Goal: Use online tool/utility: Utilize a website feature to perform a specific function

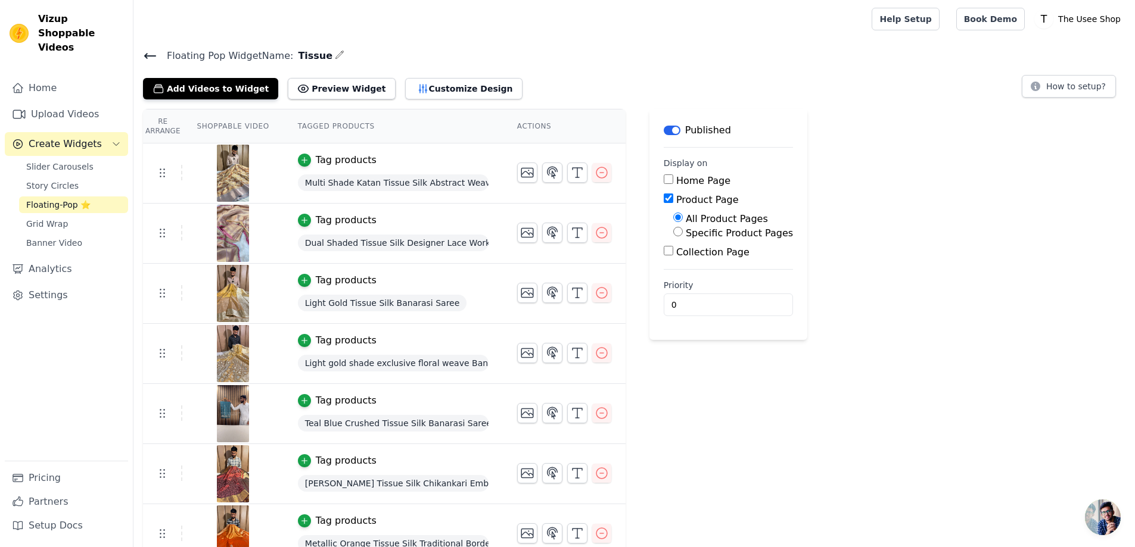
click at [158, 54] on span "Floating Pop Widget Name:" at bounding box center [225, 56] width 136 height 14
click at [150, 54] on icon at bounding box center [150, 56] width 14 height 14
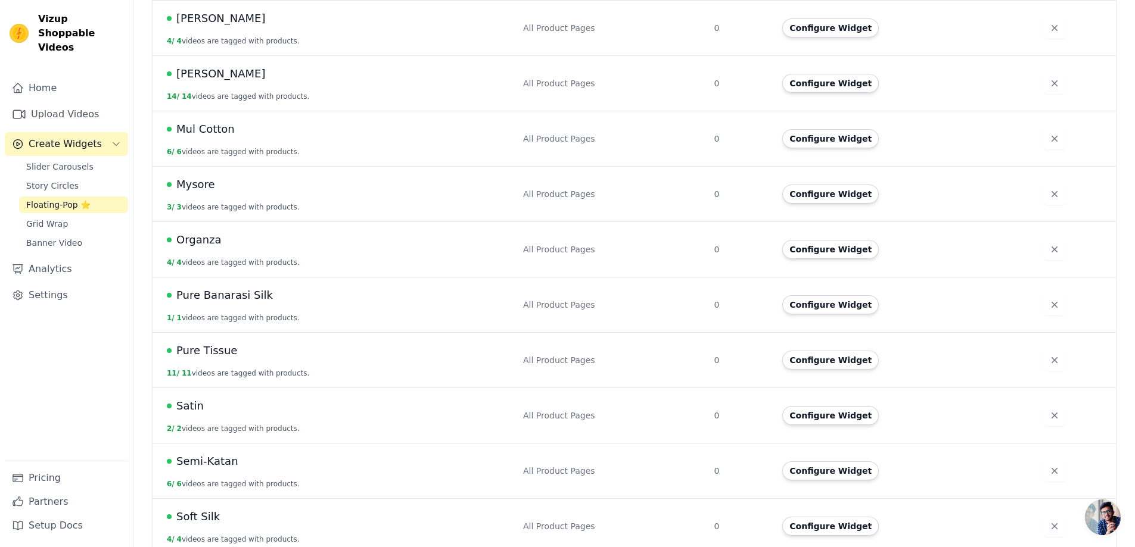
scroll to position [476, 0]
click at [846, 406] on button "Configure Widget" at bounding box center [830, 415] width 96 height 19
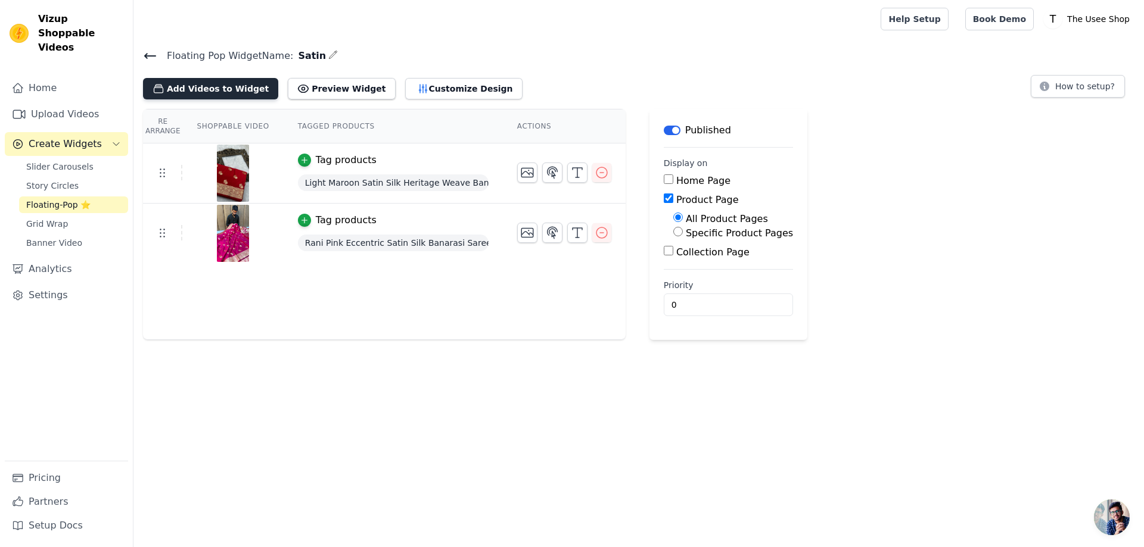
click at [244, 85] on button "Add Videos to Widget" at bounding box center [210, 88] width 135 height 21
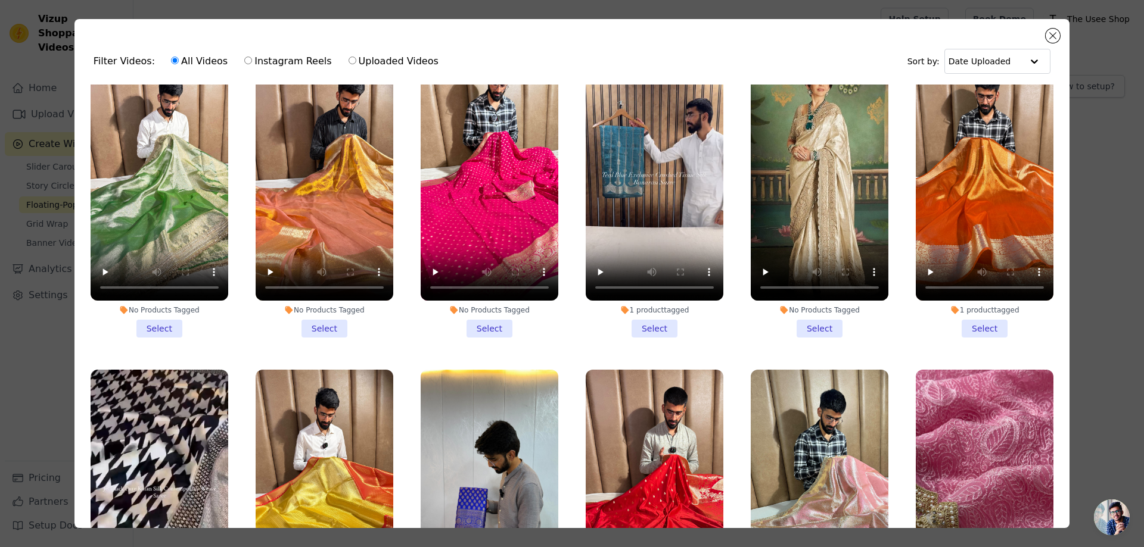
scroll to position [3097, 0]
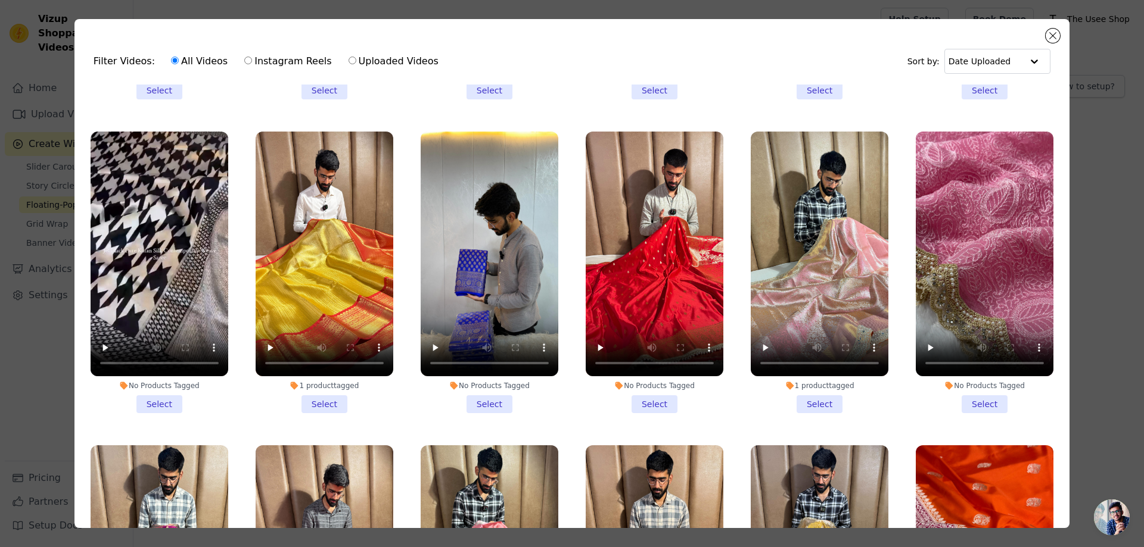
click at [645, 358] on li "No Products Tagged Select" at bounding box center [654, 273] width 138 height 282
click at [0, 0] on input "No Products Tagged Select" at bounding box center [0, 0] width 0 height 0
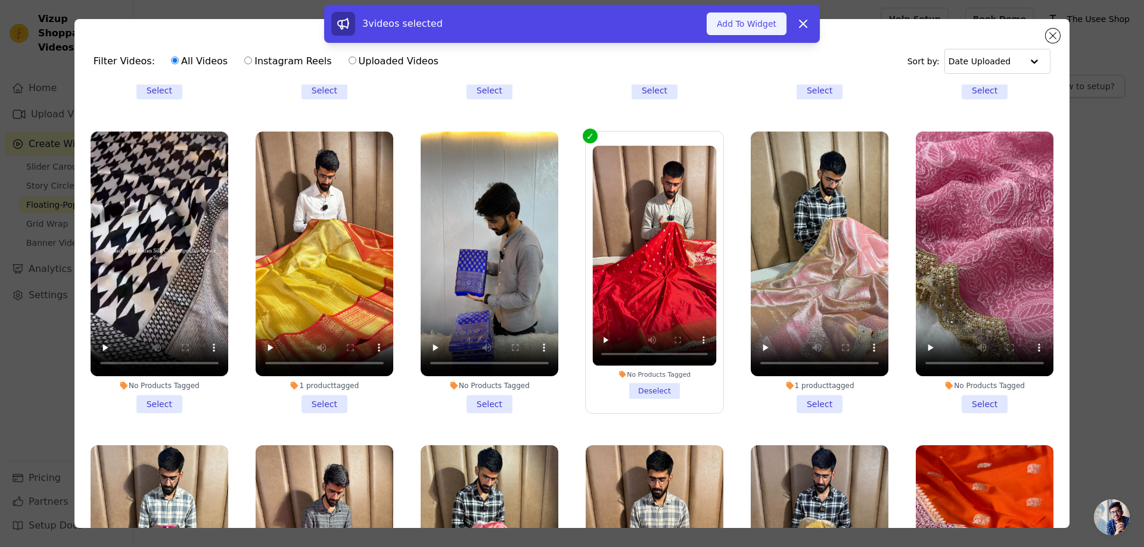
click at [752, 21] on button "Add To Widget" at bounding box center [746, 24] width 80 height 23
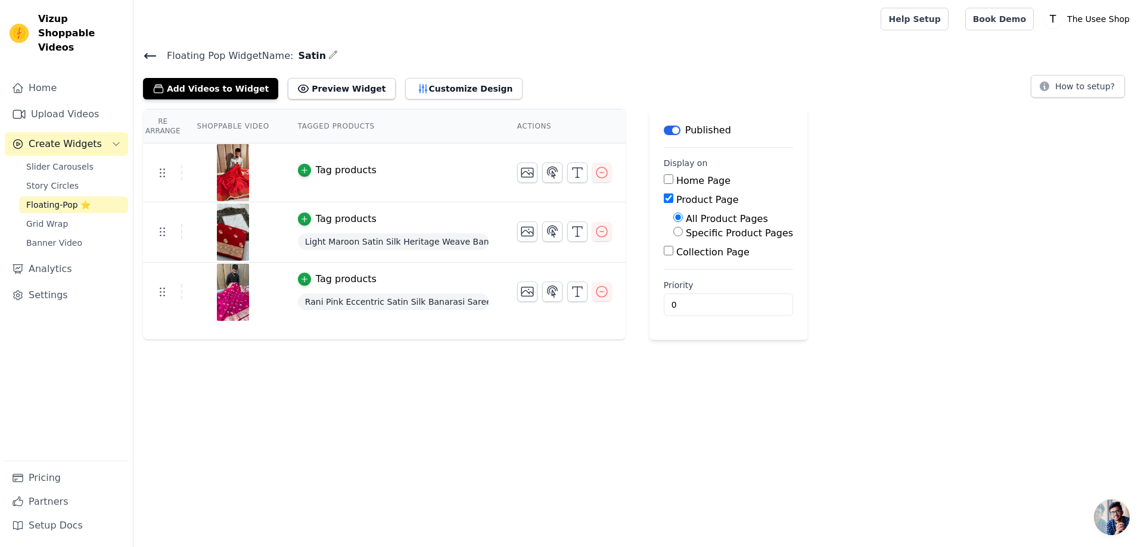
click at [323, 165] on div "Tag products" at bounding box center [346, 170] width 61 height 14
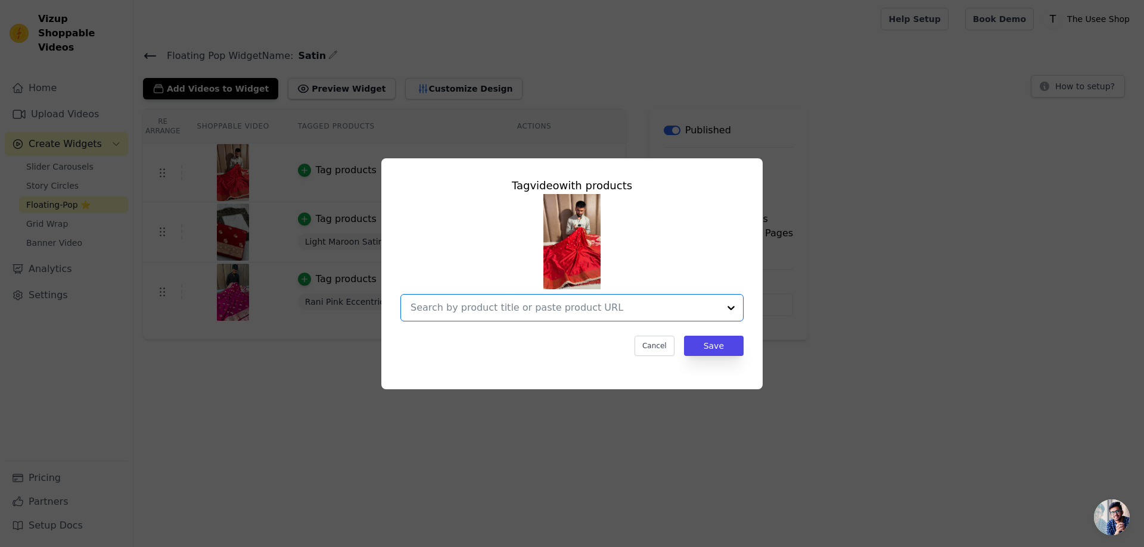
click at [605, 310] on input "text" at bounding box center [564, 308] width 309 height 14
paste input "[URL][DOMAIN_NAME]"
type input "[URL][DOMAIN_NAME]"
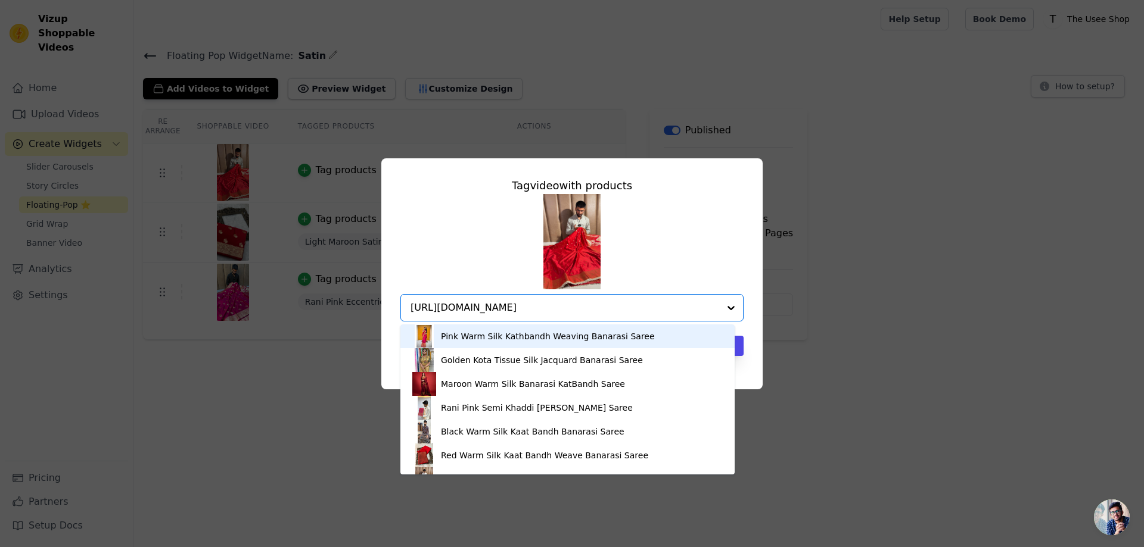
scroll to position [0, 56]
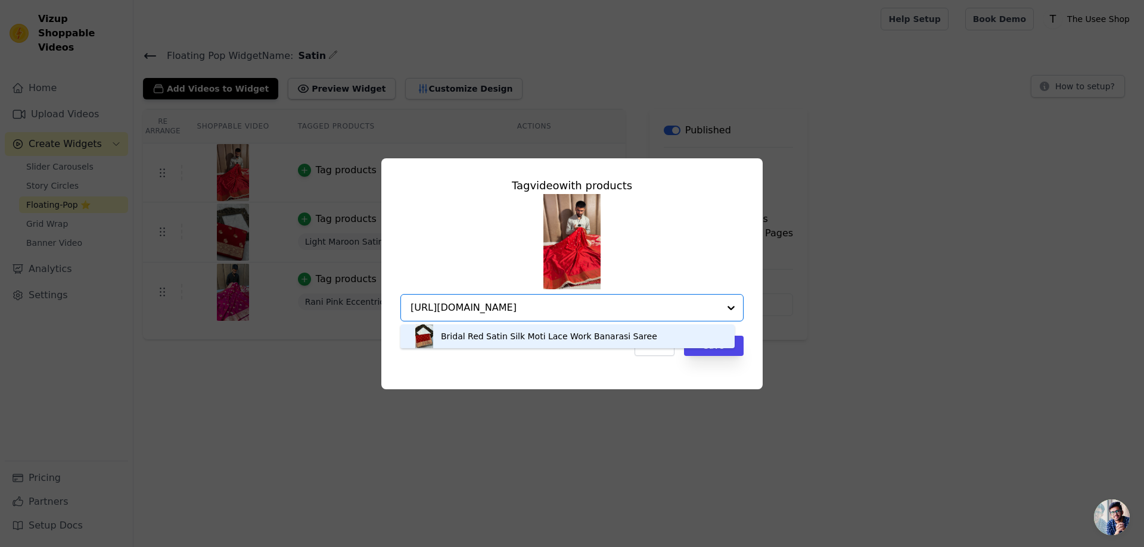
click at [527, 331] on div "Bridal Red Satin Silk Moti Lace Work Banarasi Saree" at bounding box center [549, 337] width 216 height 12
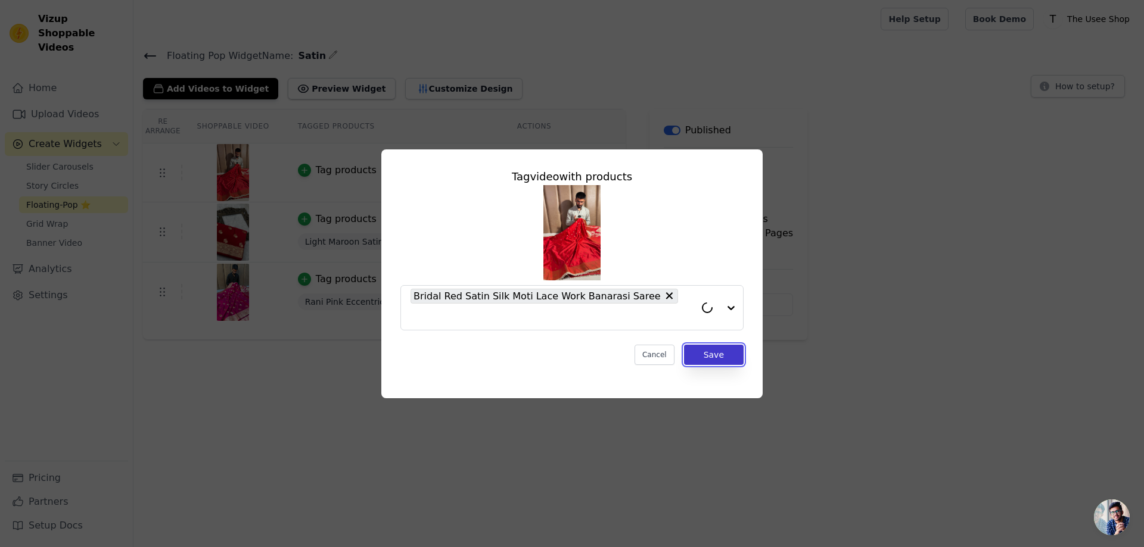
click at [717, 345] on button "Save" at bounding box center [714, 355] width 60 height 20
